Goal: Task Accomplishment & Management: Complete application form

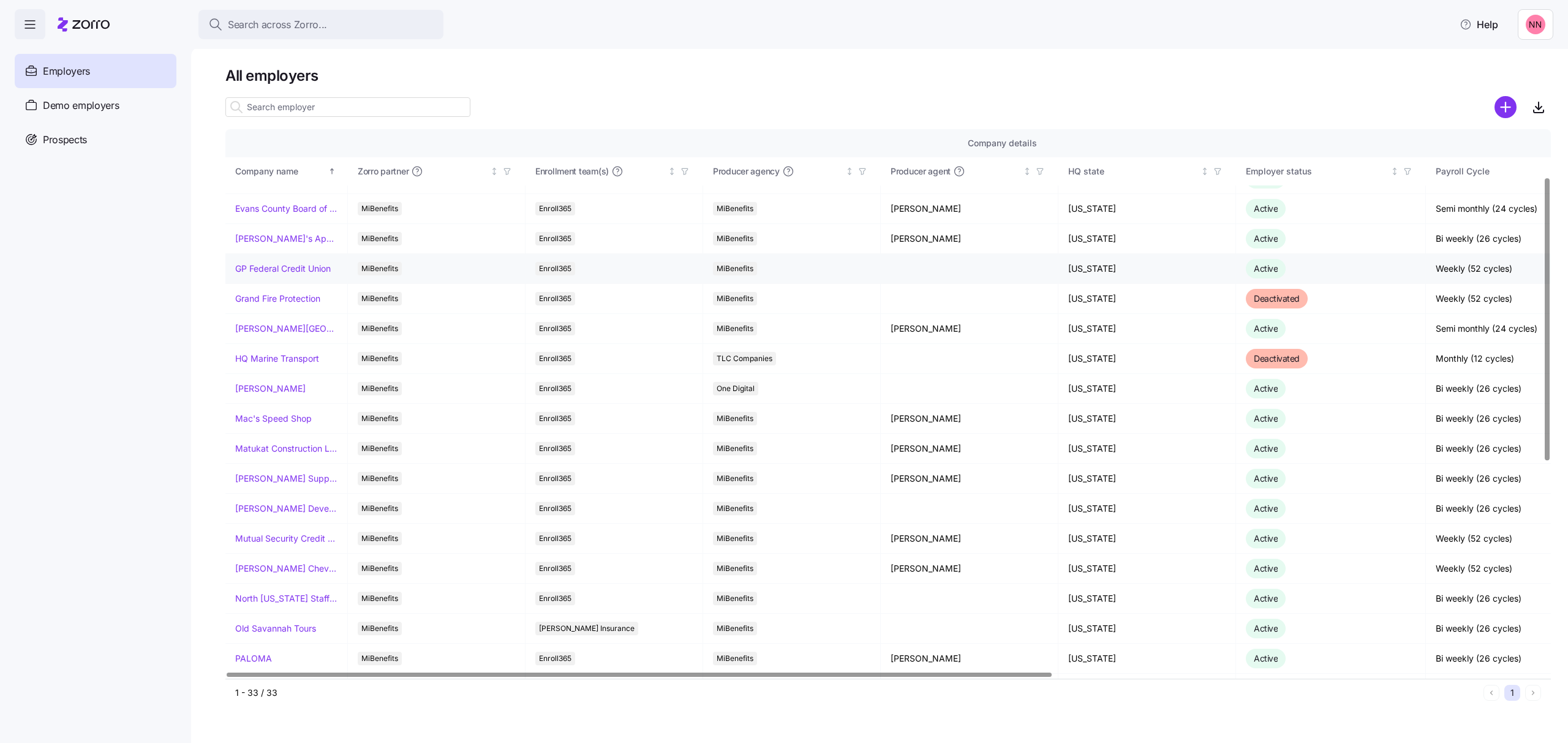
scroll to position [326, 0]
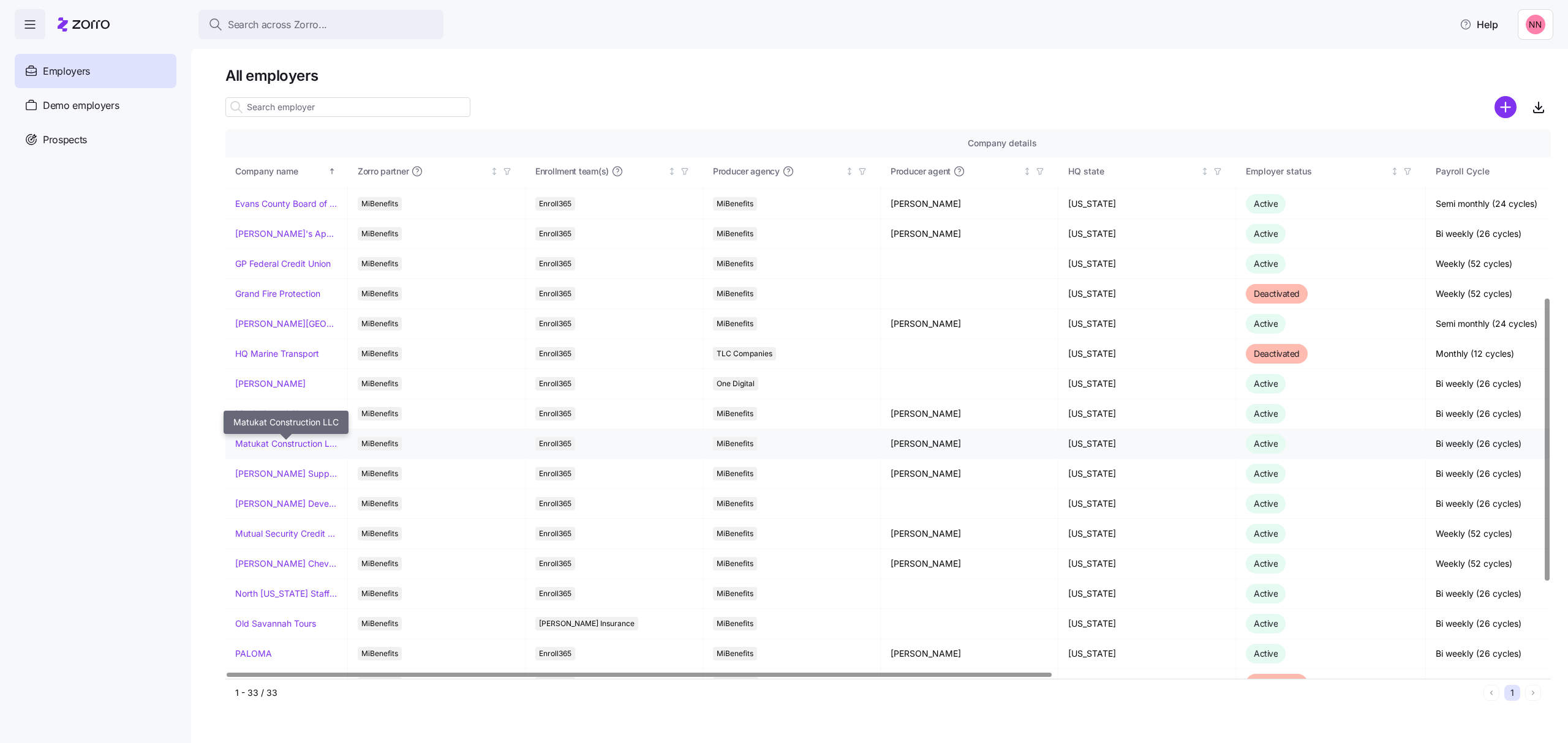
click at [299, 440] on link "Matukat Construction LLC" at bounding box center [286, 443] width 102 height 12
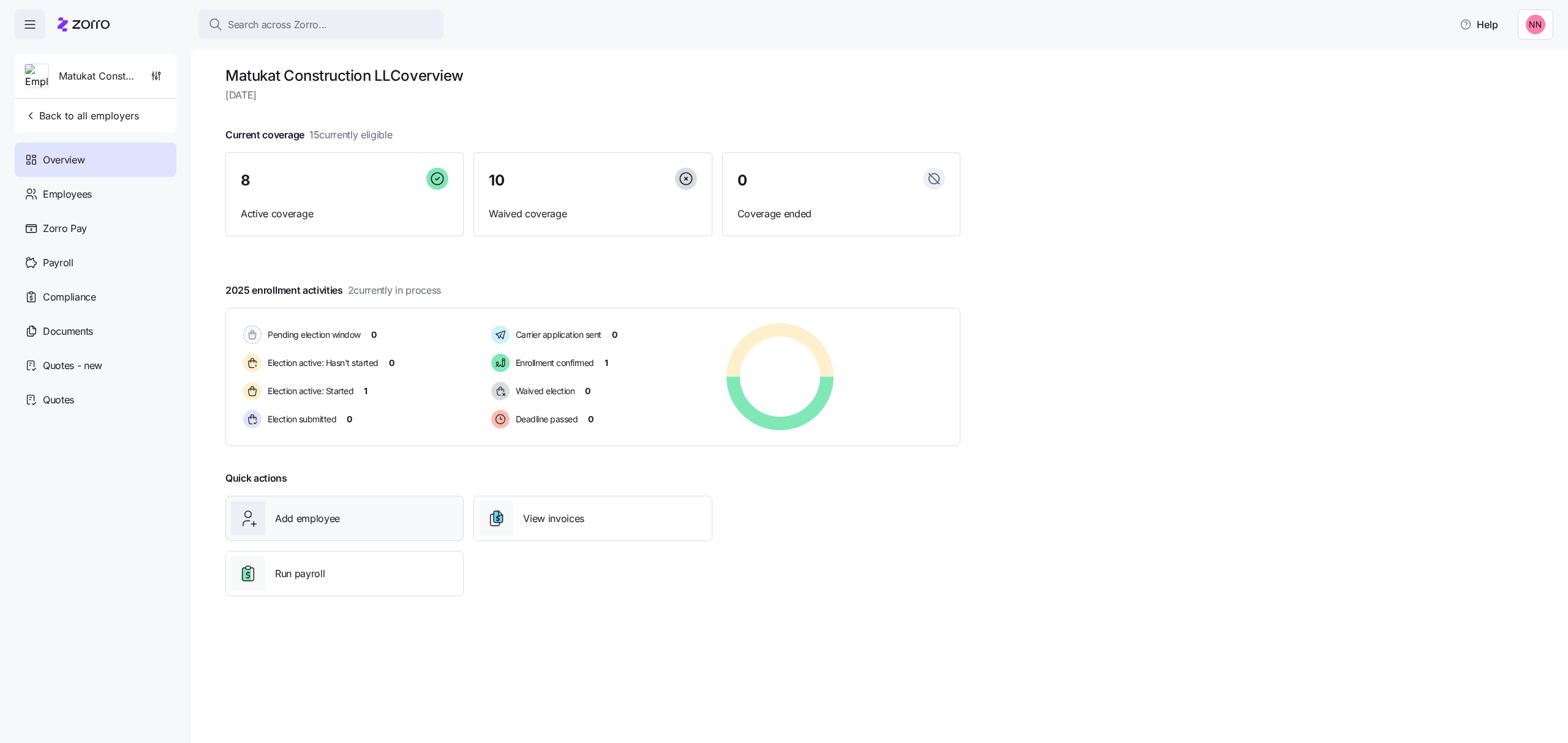
click at [347, 518] on div "Add employee" at bounding box center [344, 519] width 227 height 35
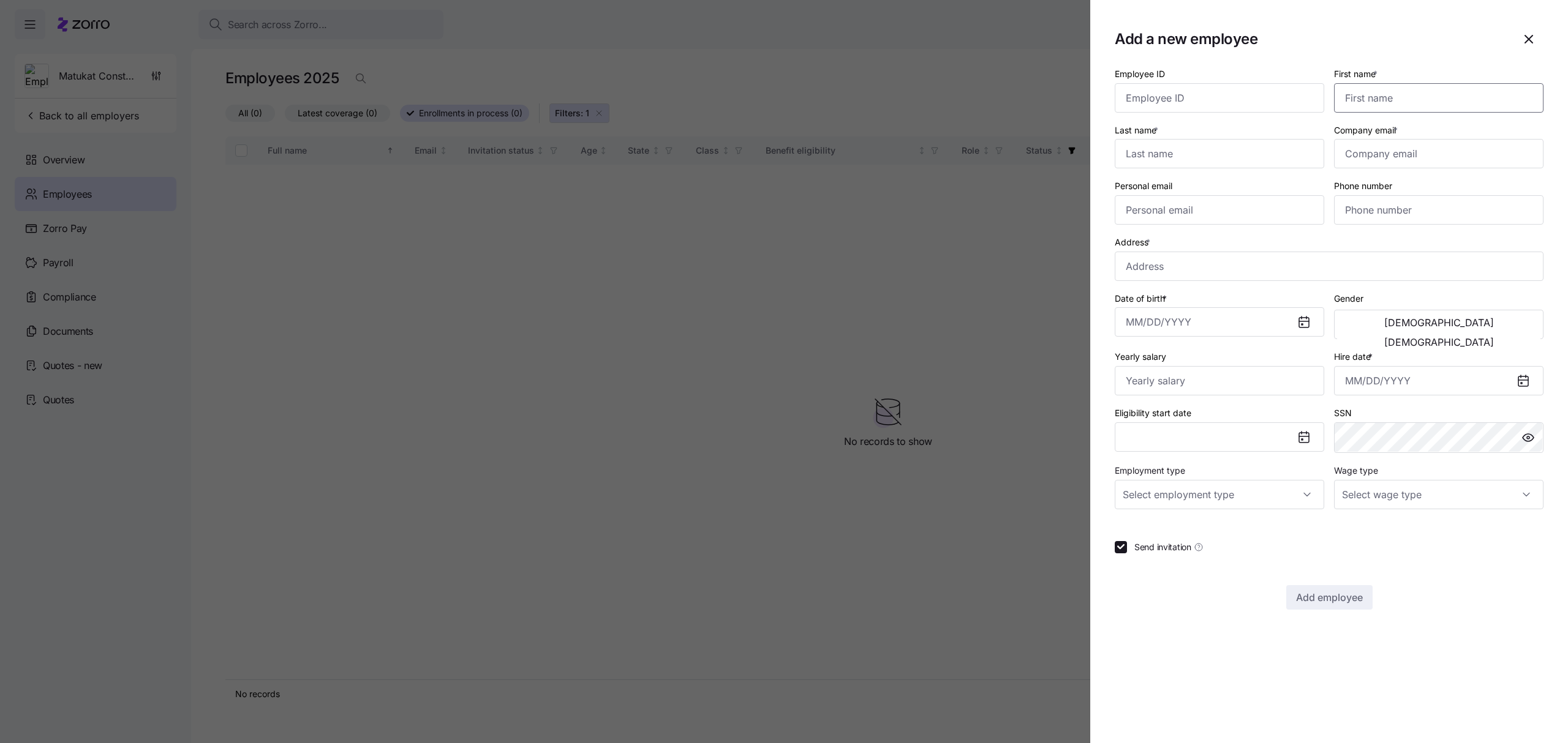
click at [1382, 101] on input "First name *" at bounding box center [1438, 98] width 209 height 29
type input "[PERSON_NAME]"
type input "Barbu"
click at [1363, 154] on input "Company email *" at bounding box center [1438, 154] width 209 height 29
paste input "[PERSON_NAME][EMAIL_ADDRESS][PERSON_NAME][DOMAIN_NAME]"
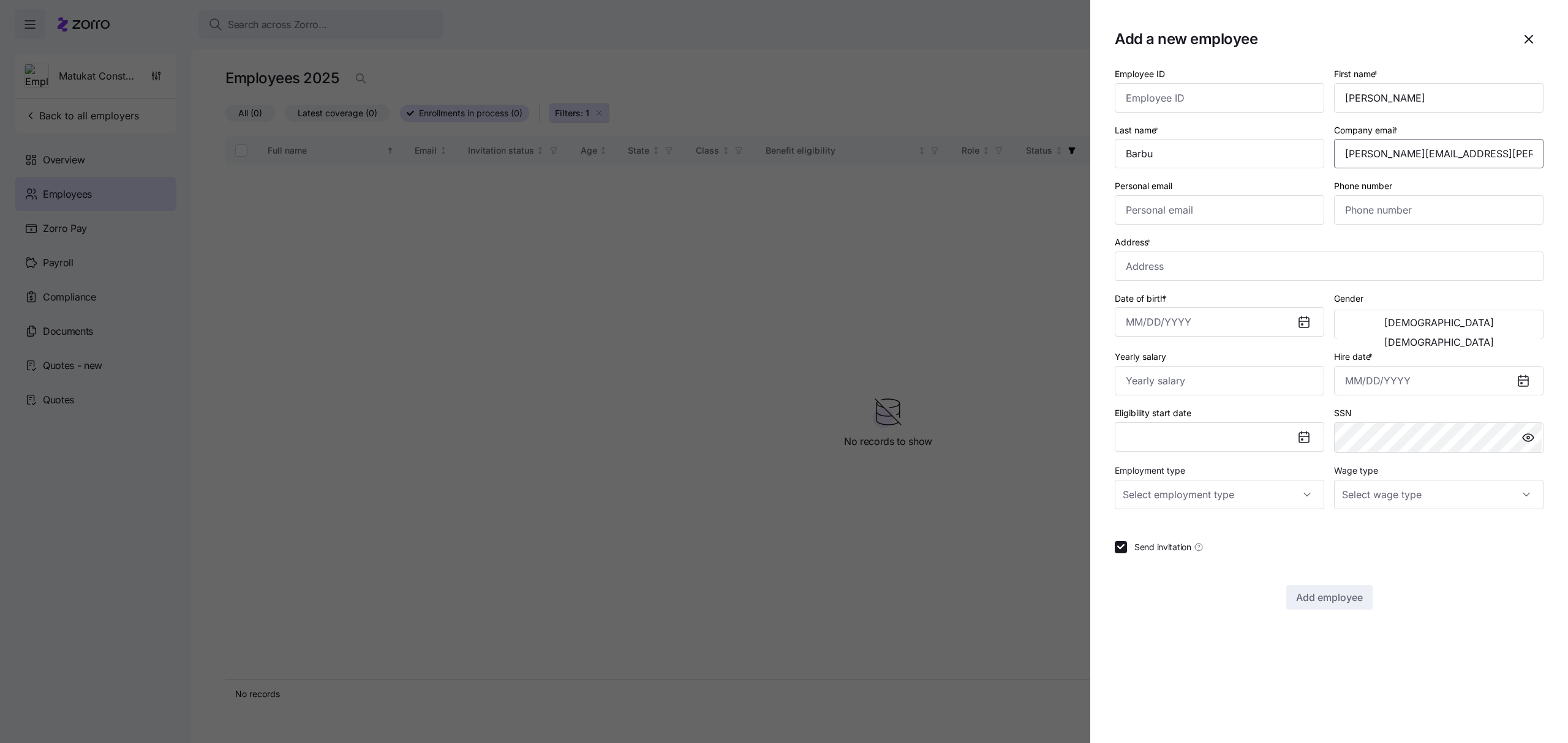
type input "[PERSON_NAME][EMAIL_ADDRESS][PERSON_NAME][DOMAIN_NAME]"
click at [1154, 214] on input "Personal email" at bounding box center [1219, 210] width 209 height 29
paste input "[PERSON_NAME][EMAIL_ADDRESS][PERSON_NAME][DOMAIN_NAME]"
type input "[PERSON_NAME][EMAIL_ADDRESS][PERSON_NAME][DOMAIN_NAME]"
click at [1436, 209] on input "Phone number" at bounding box center [1438, 210] width 209 height 29
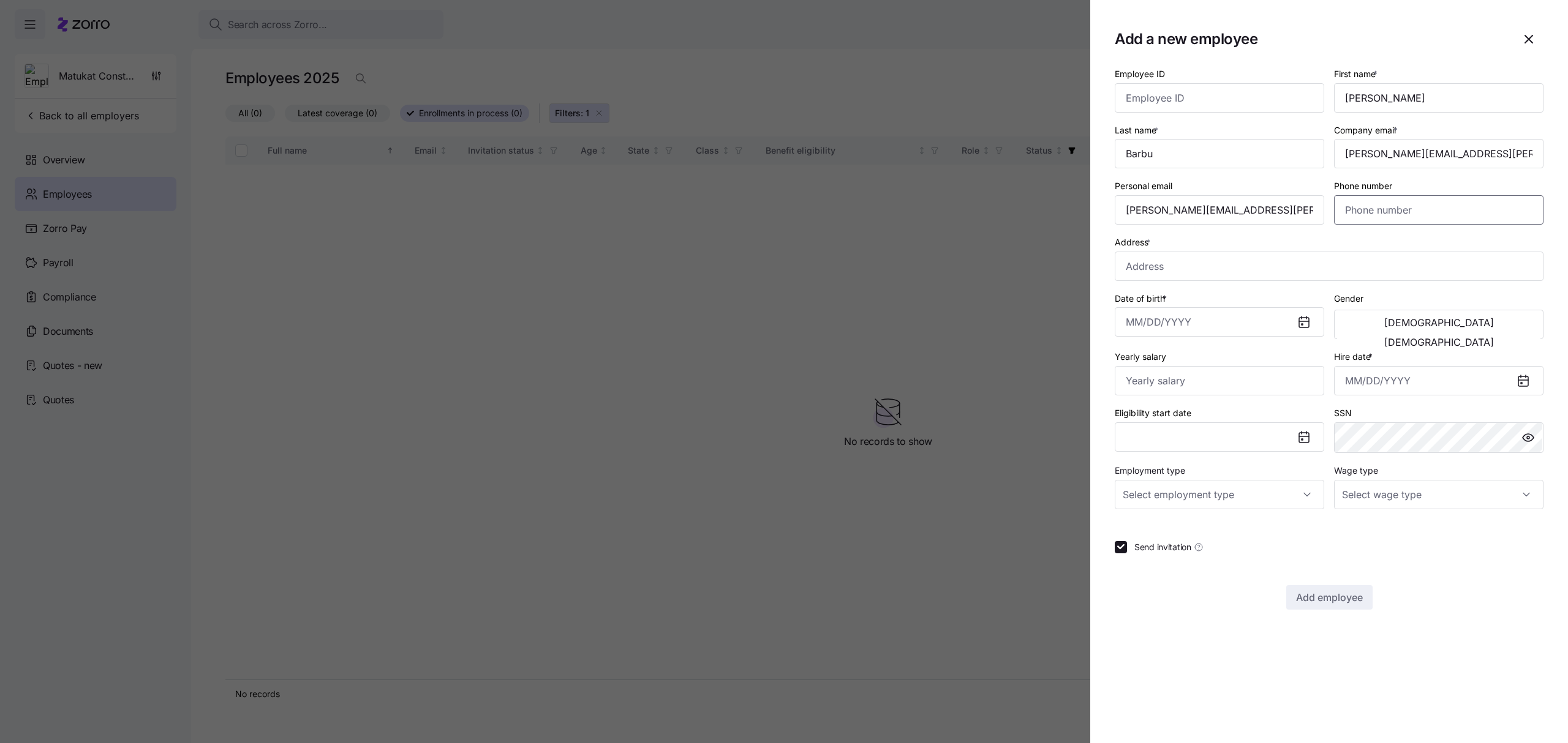
paste input "[PHONE_NUMBER]"
type input "[PHONE_NUMBER]"
click at [1180, 272] on input "Address *" at bounding box center [1328, 266] width 429 height 29
paste input "[STREET_ADDRESS]"
type input "[STREET_ADDRESS][US_STATE]"
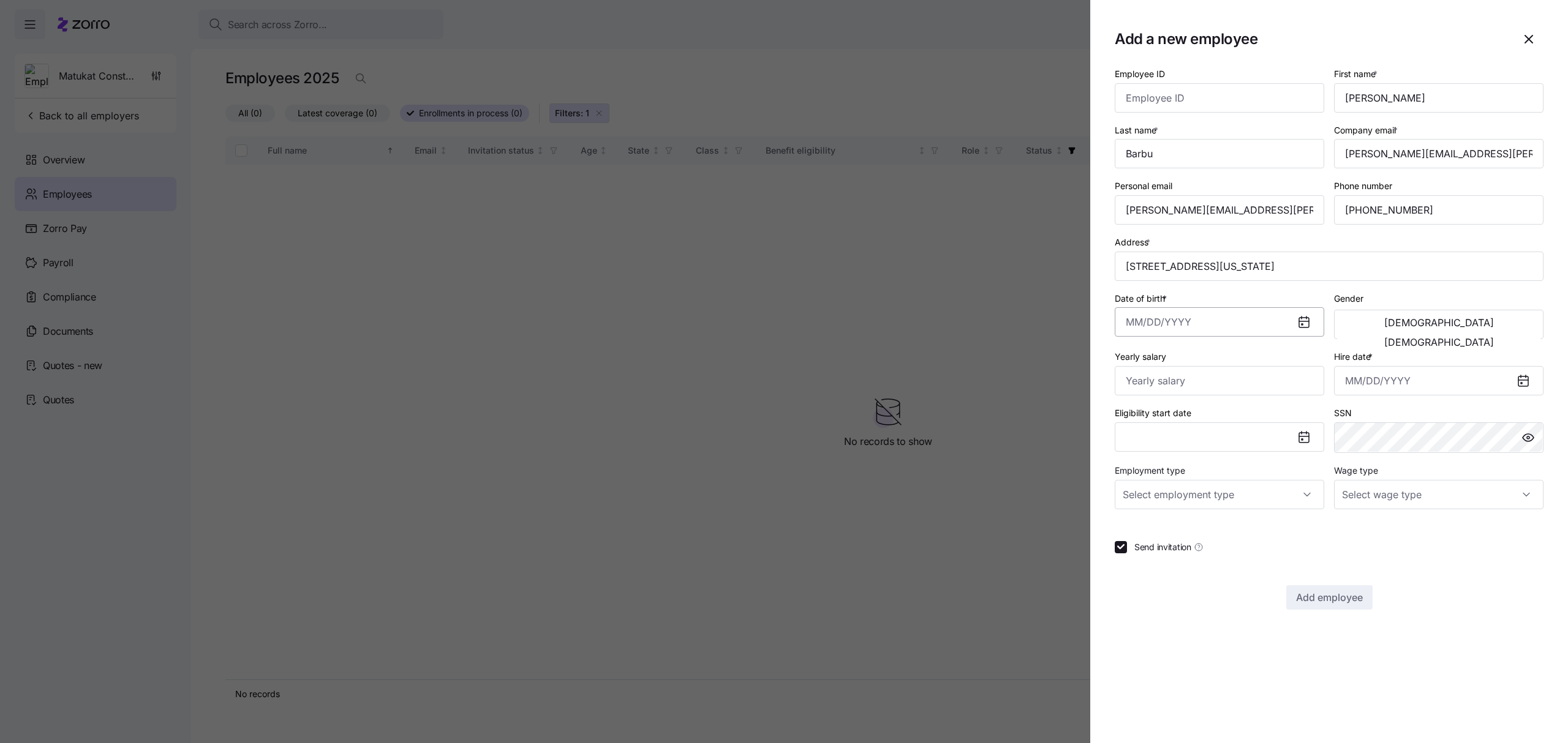
click at [1175, 322] on input "Date of birth *" at bounding box center [1219, 322] width 209 height 29
paste input "[DATE]"
type input "[DATE]"
click at [1482, 337] on span "[DEMOGRAPHIC_DATA]" at bounding box center [1439, 342] width 110 height 10
click at [1162, 383] on input "Yearly salary" at bounding box center [1219, 381] width 209 height 29
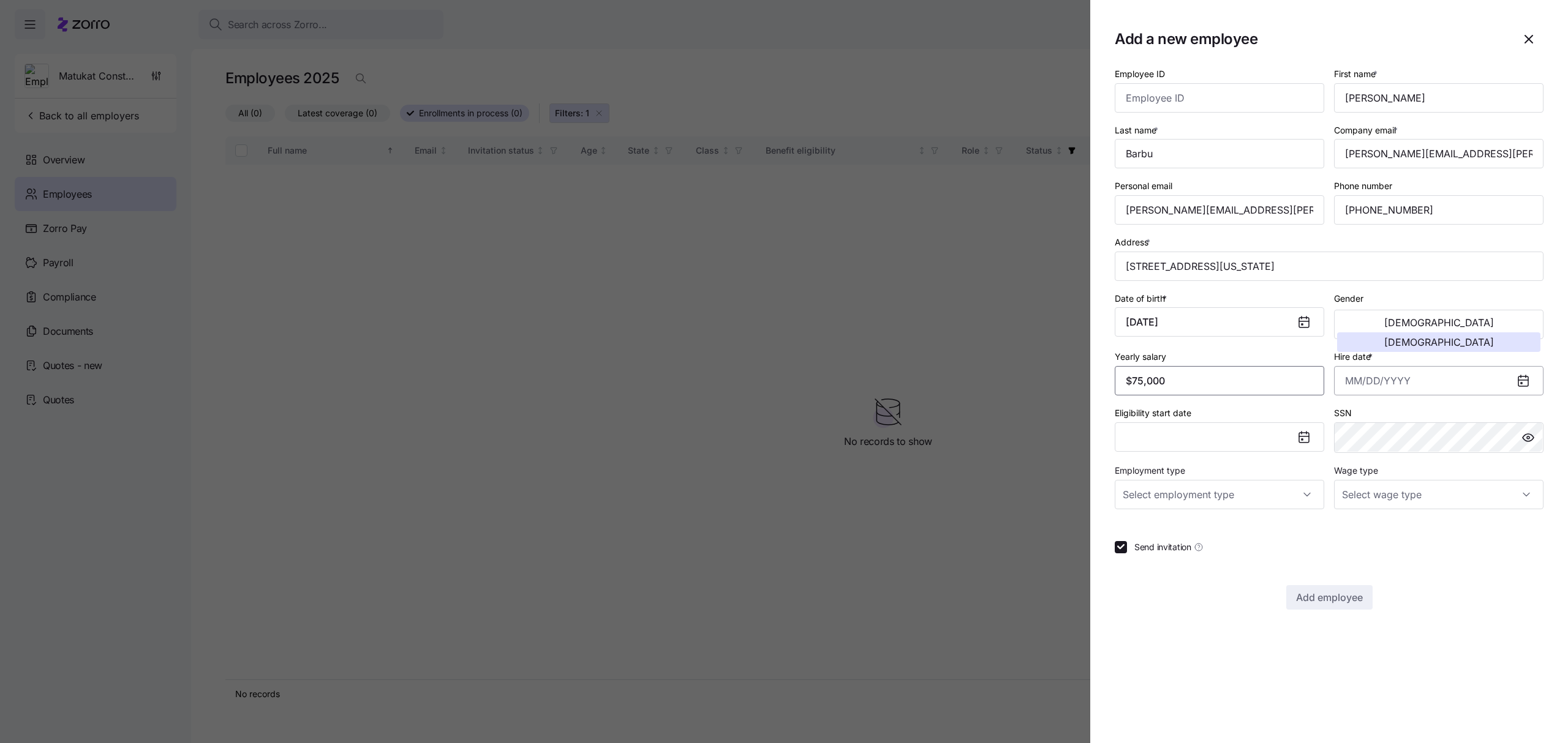
type input "$75,000"
click at [1512, 383] on input "Hire date *" at bounding box center [1438, 381] width 209 height 29
click at [1357, 535] on button "13" at bounding box center [1359, 544] width 29 height 29
type input "[DATE]"
click at [1306, 498] on input "Employment type" at bounding box center [1219, 494] width 209 height 29
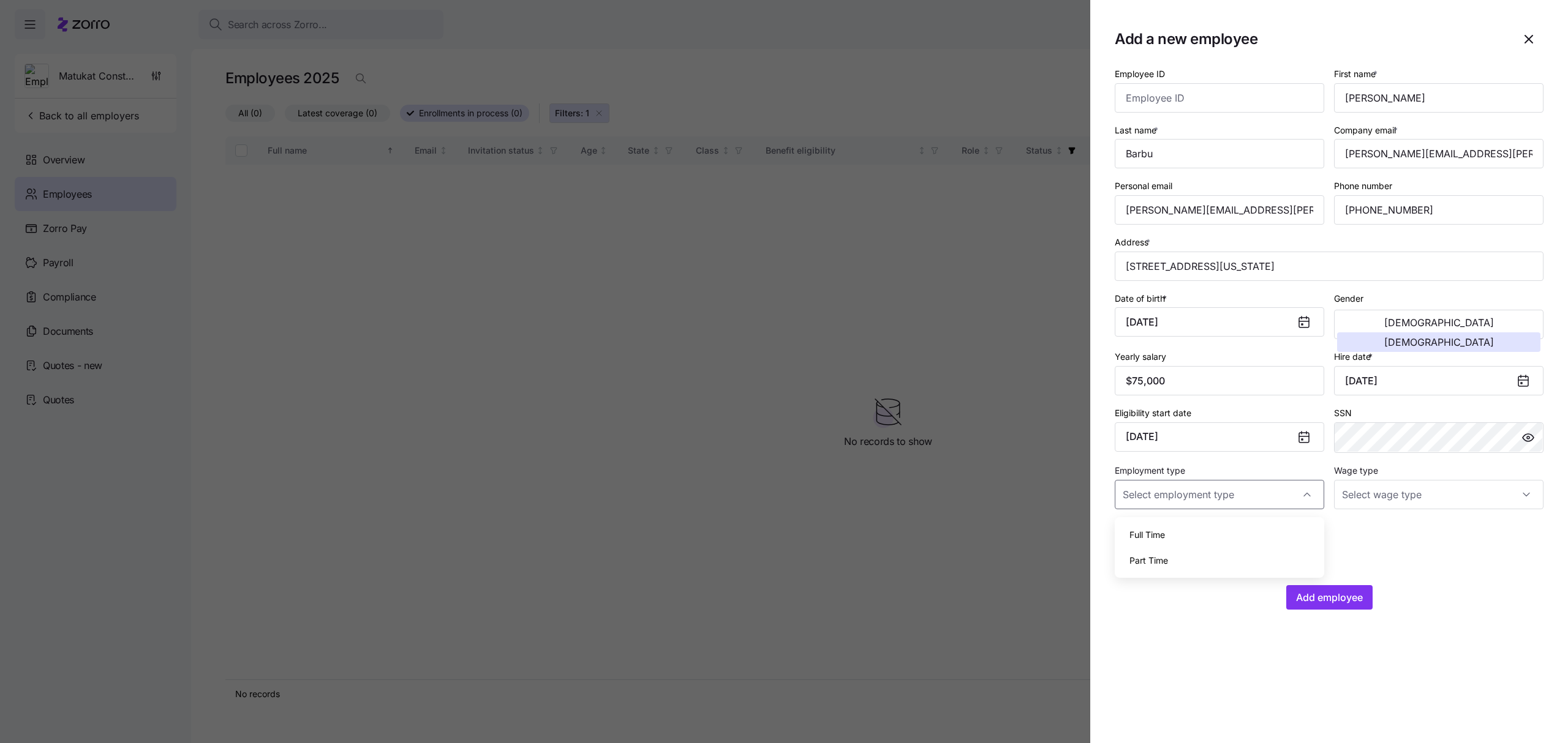
click at [1177, 530] on div "Full Time" at bounding box center [1219, 535] width 199 height 26
type input "Full Time"
click at [1385, 490] on input "Wage type" at bounding box center [1438, 494] width 209 height 29
click at [1366, 525] on div "Salary" at bounding box center [1438, 535] width 199 height 26
type input "Salary"
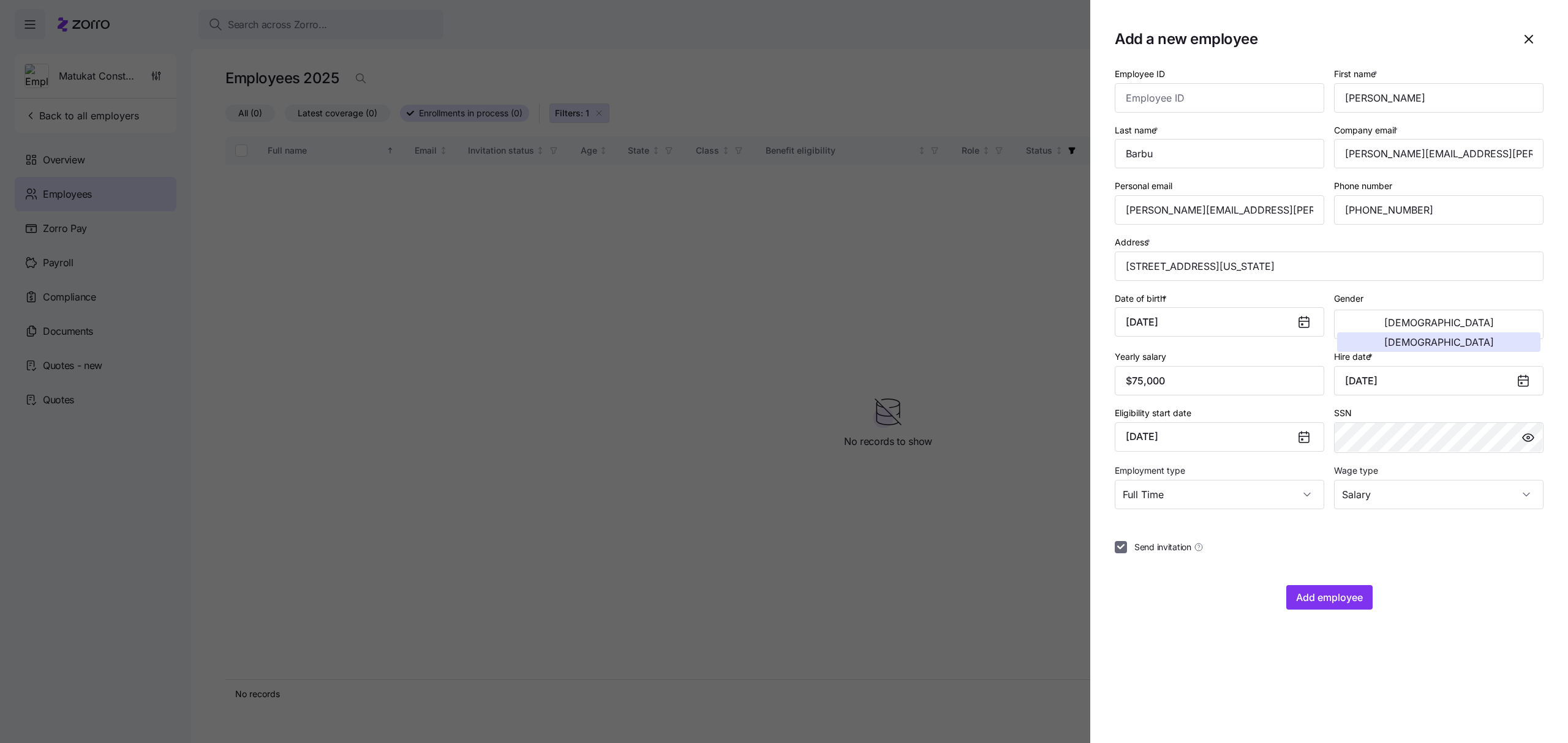
click at [1117, 548] on input "Send invitation" at bounding box center [1120, 547] width 12 height 12
checkbox input "false"
click at [1349, 598] on span "Add employee" at bounding box center [1328, 598] width 67 height 15
